Goal: Check status: Check status

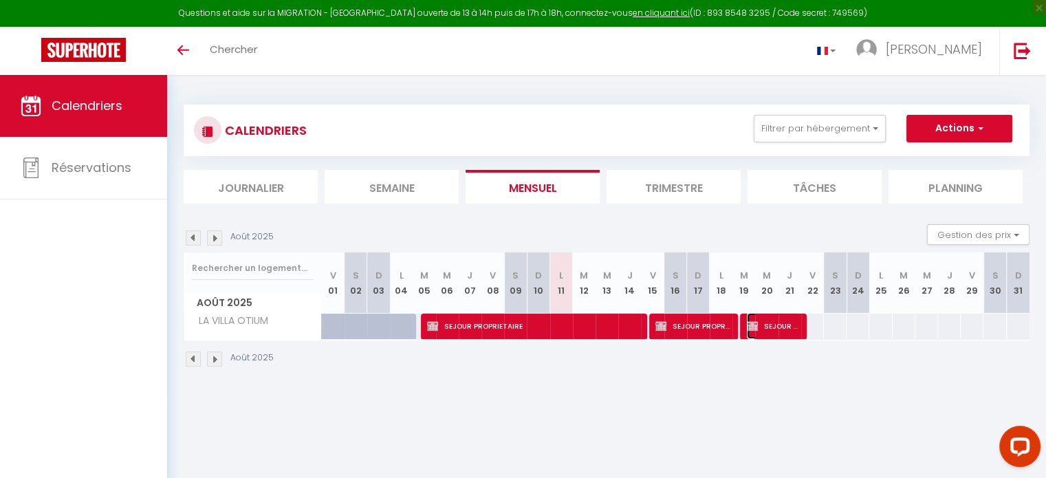
click at [767, 321] on span "SEJOUR Client" at bounding box center [773, 326] width 53 height 26
select select "OK"
select select "KO"
select select "0"
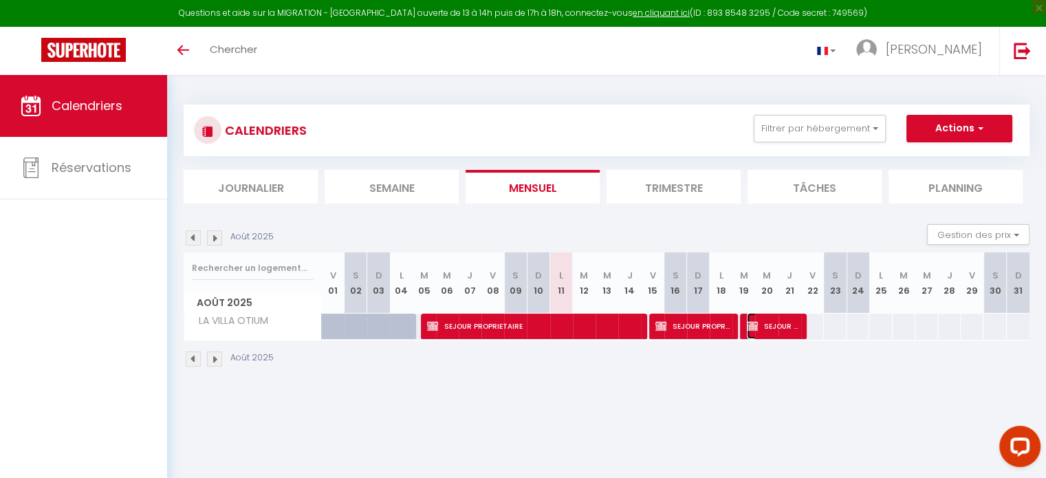
select select "1"
select select
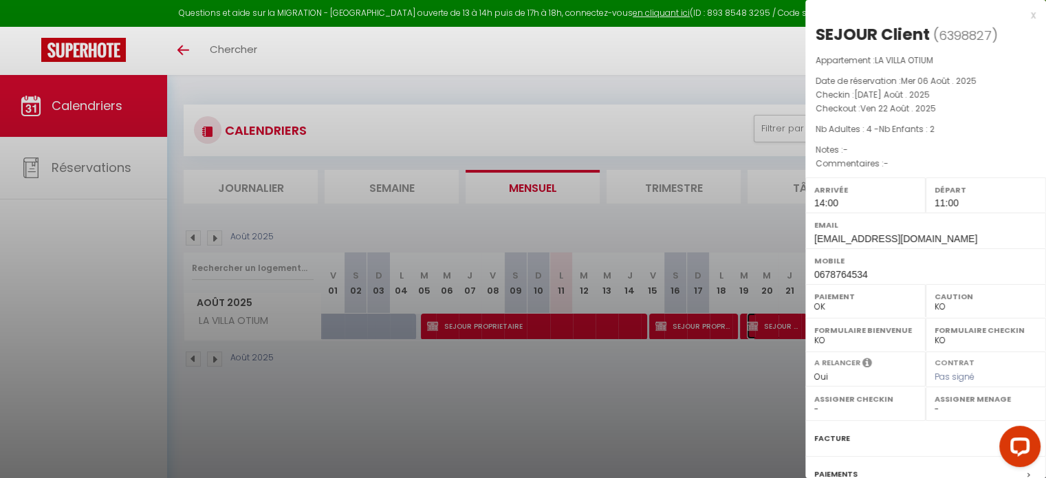
select select "8047"
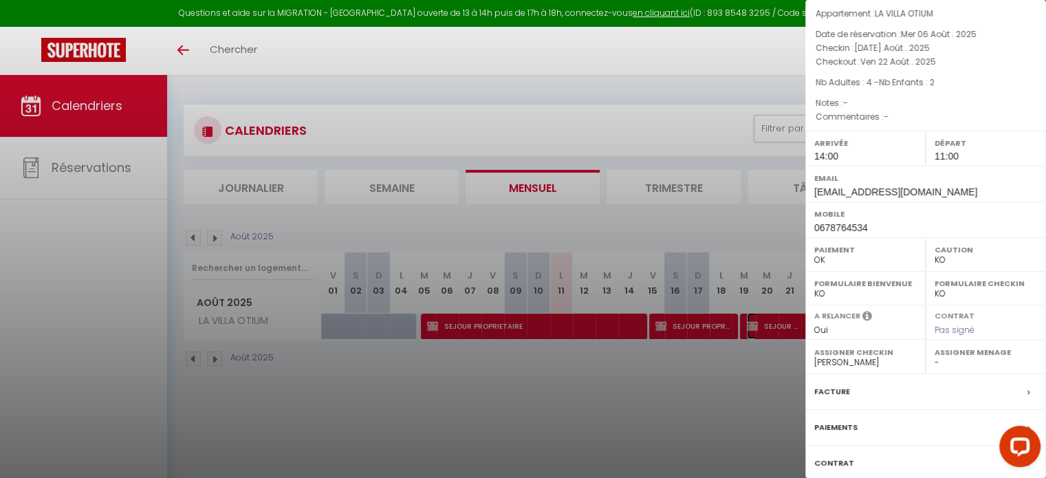
scroll to position [91, 0]
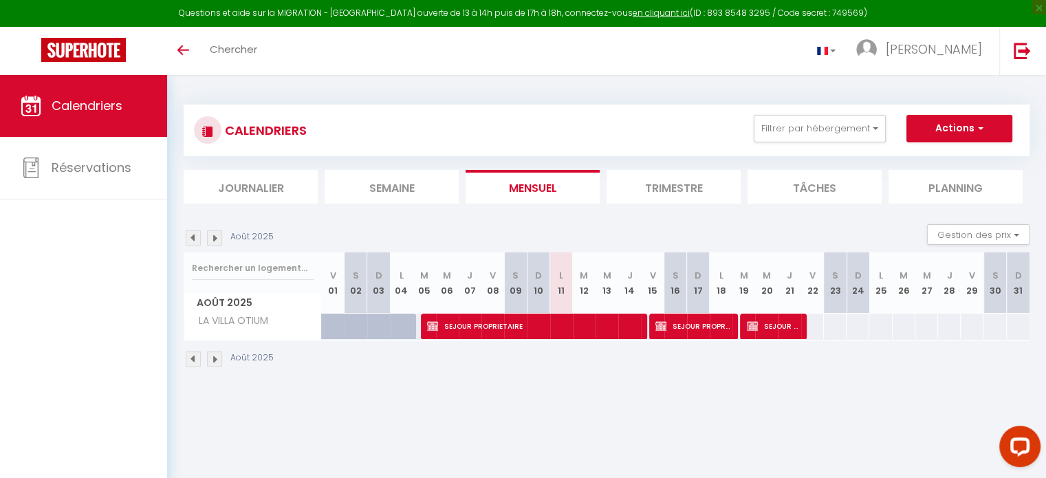
click at [687, 181] on li "Trimestre" at bounding box center [674, 187] width 134 height 34
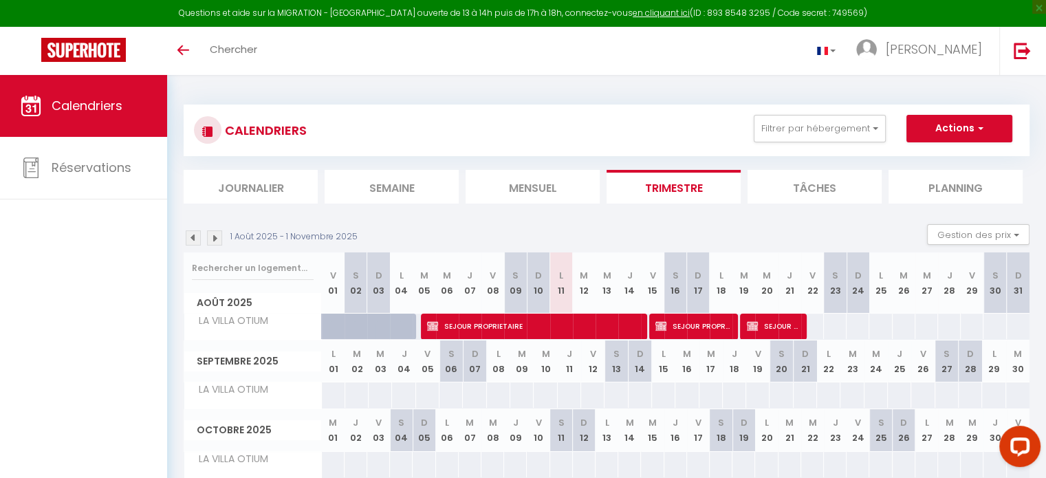
scroll to position [69, 0]
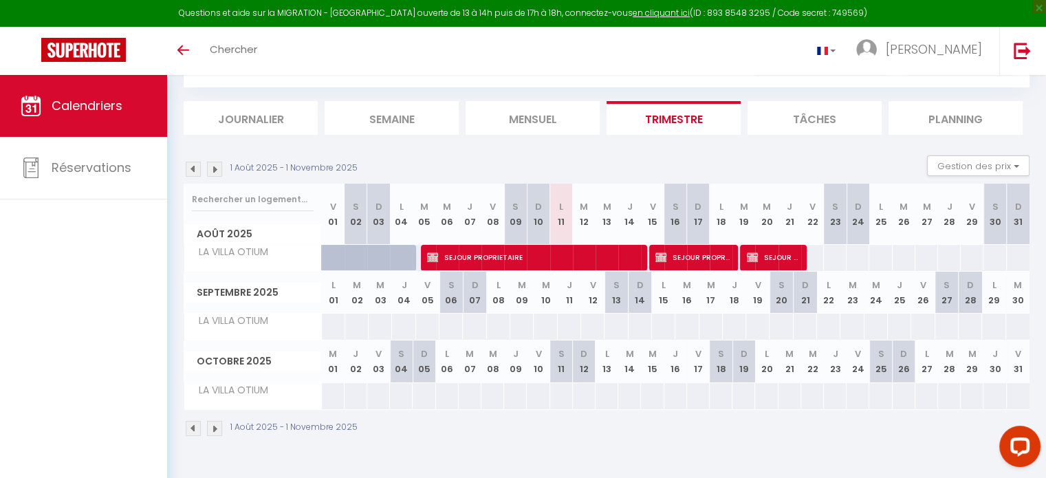
click at [215, 426] on img at bounding box center [214, 428] width 15 height 15
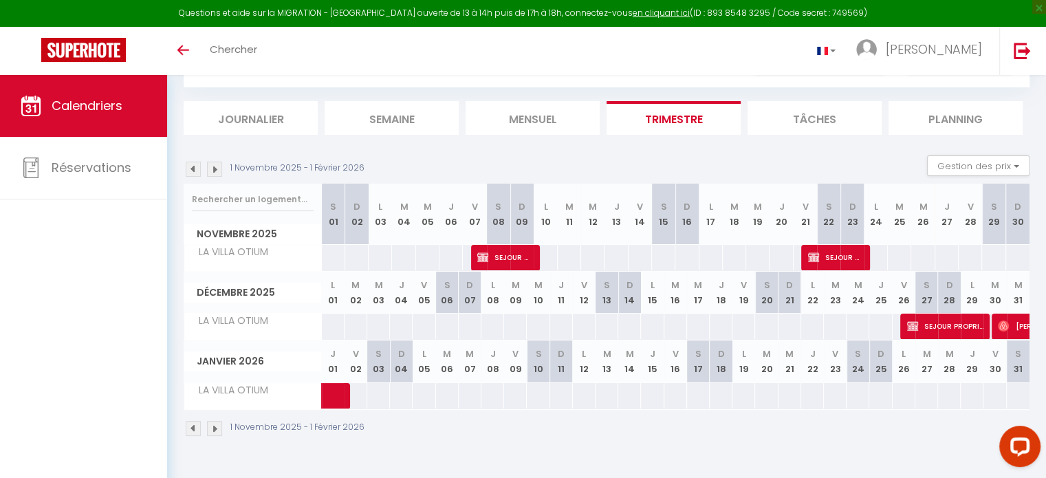
click at [215, 426] on img at bounding box center [214, 428] width 15 height 15
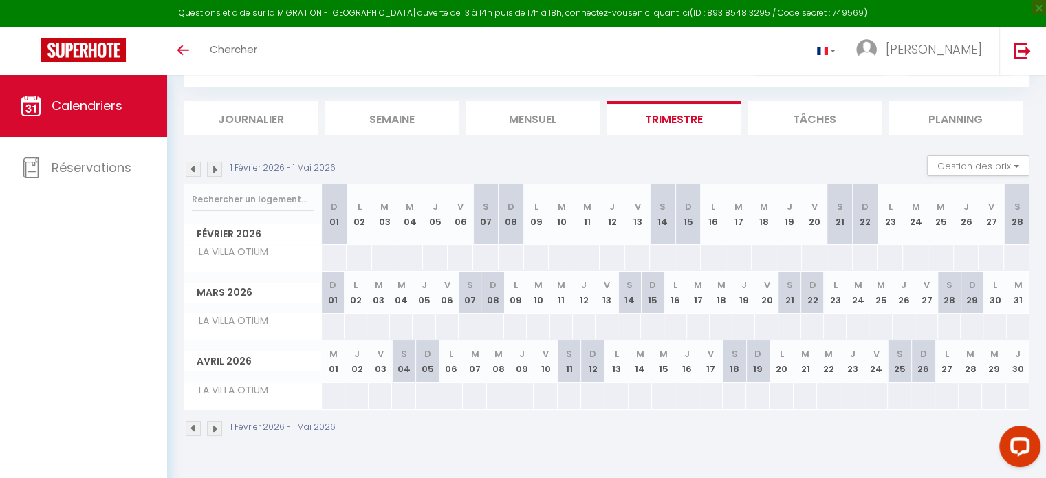
click at [215, 426] on img at bounding box center [214, 428] width 15 height 15
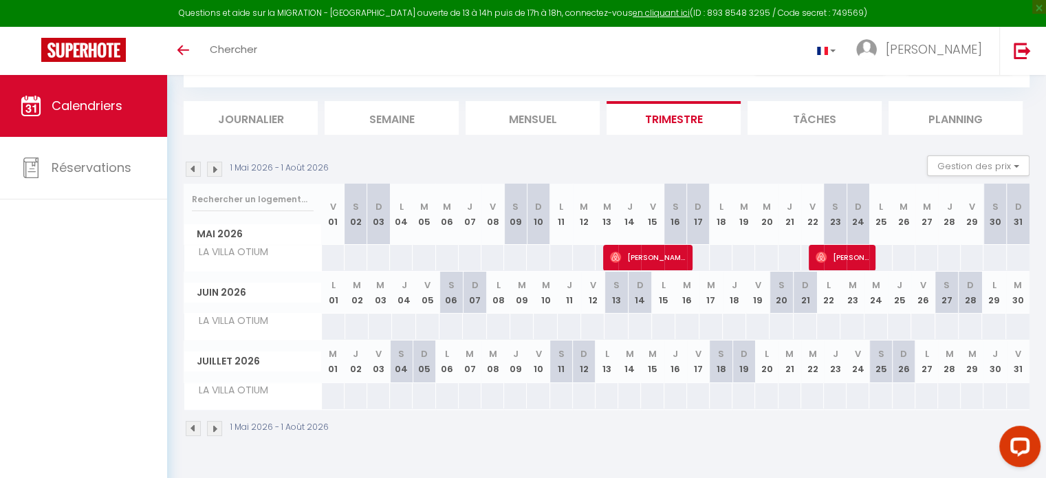
click at [215, 426] on img at bounding box center [214, 428] width 15 height 15
